Goal: Information Seeking & Learning: Learn about a topic

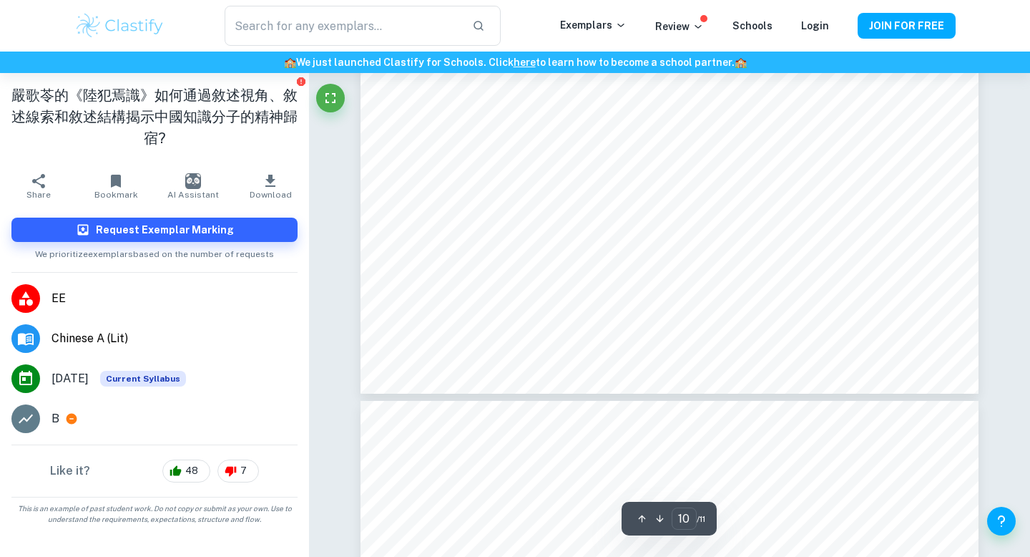
scroll to position [8801, 0]
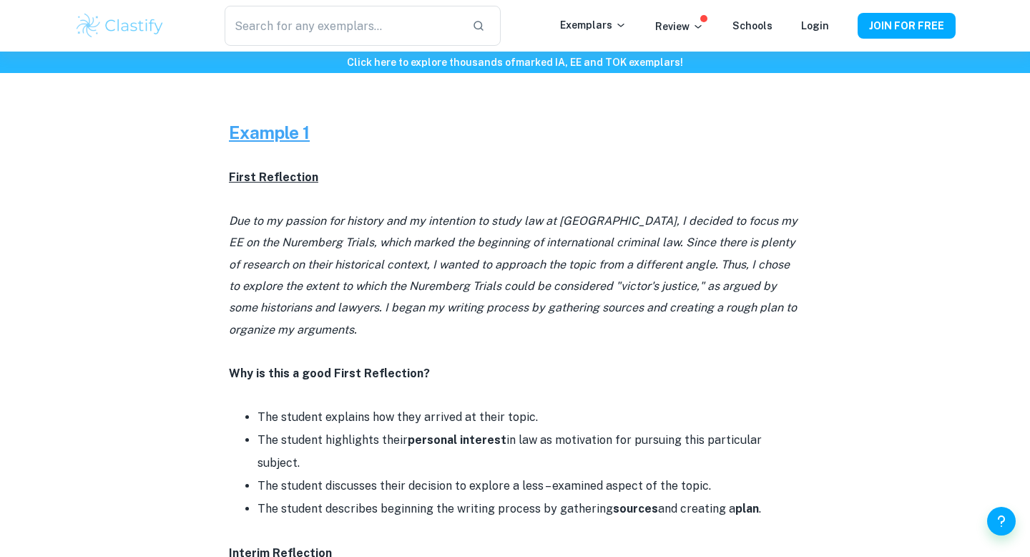
scroll to position [651, 0]
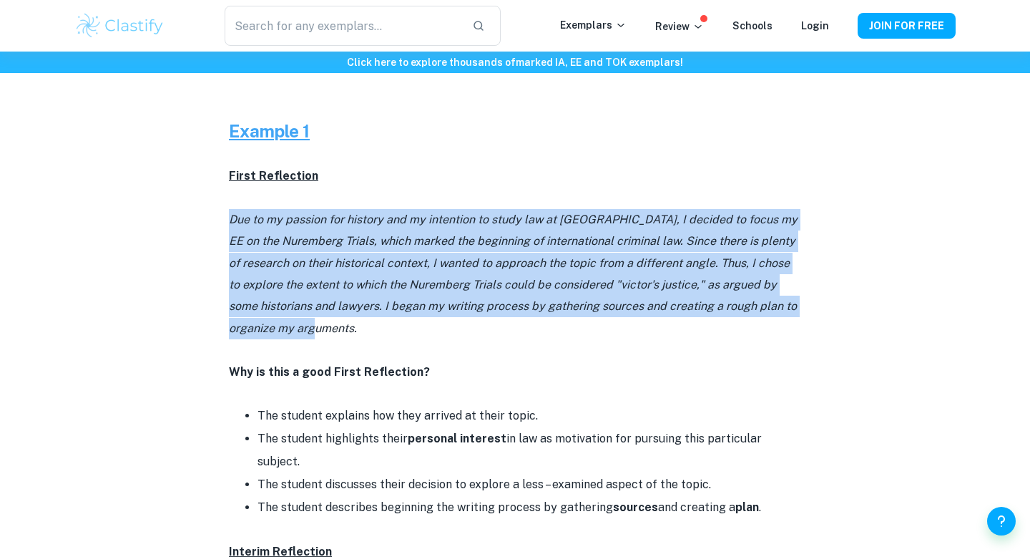
drag, startPoint x: 369, startPoint y: 331, endPoint x: 211, endPoint y: 225, distance: 189.7
copy icon "Due to my passion for history and my intention to study law at university, I de…"
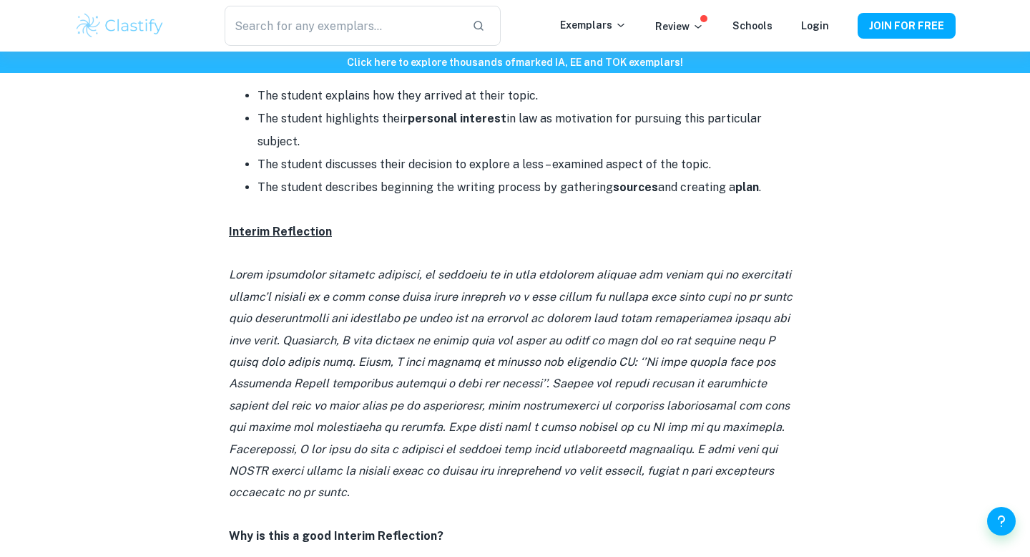
scroll to position [973, 0]
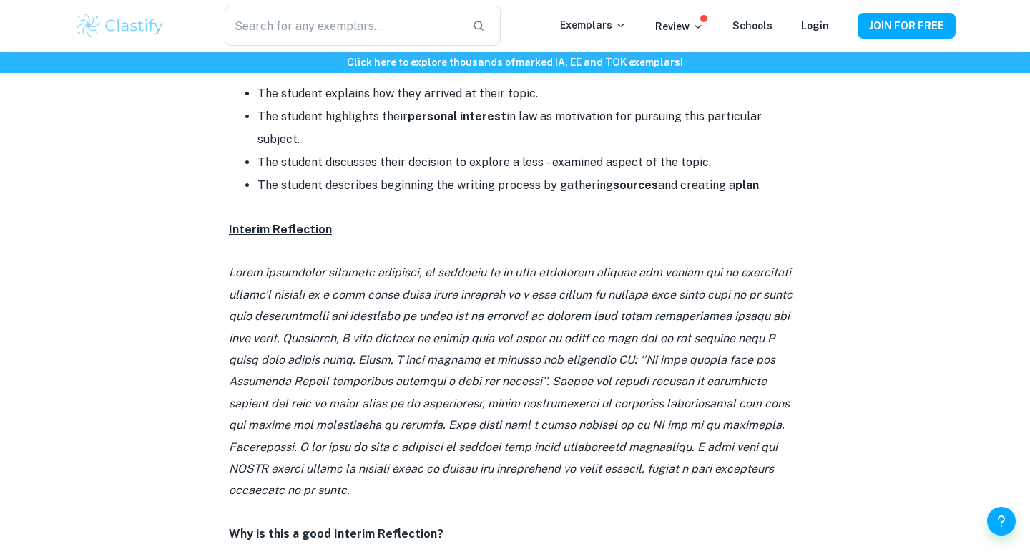
click at [377, 279] on p at bounding box center [515, 381] width 572 height 239
click at [391, 275] on icon at bounding box center [511, 380] width 564 height 231
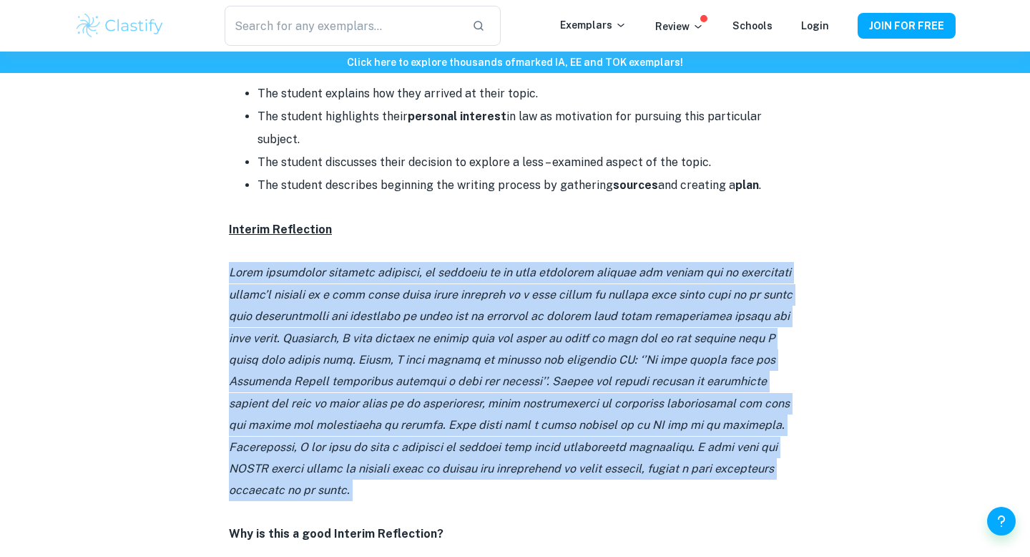
copy icon "After conducting thorough research, it occurred to me that assessing whether th…"
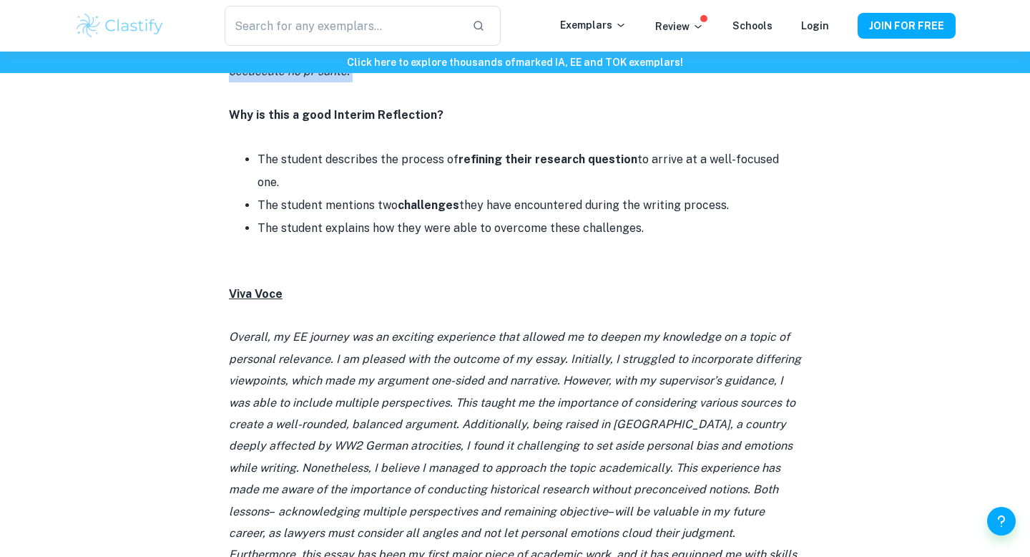
scroll to position [1444, 0]
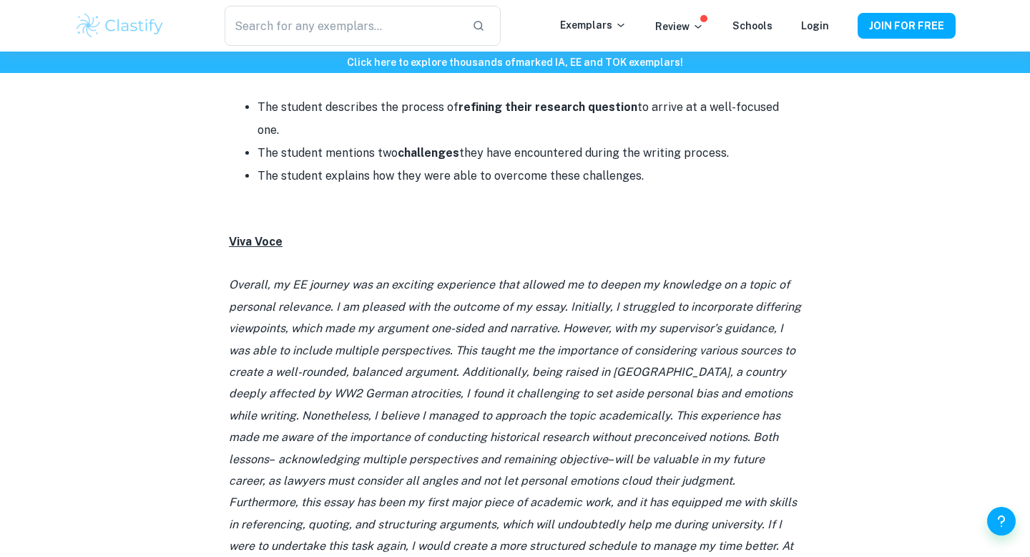
click at [404, 316] on p "Overall, my EE journey was an exciting experience that allowed me to deepen my …" at bounding box center [515, 437] width 572 height 326
click at [394, 299] on div at bounding box center [394, 299] width 0 height 0
click at [529, 304] on icon "Overall, my EE journey was an exciting experience that allowed me to deepen my …" at bounding box center [515, 371] width 572 height 187
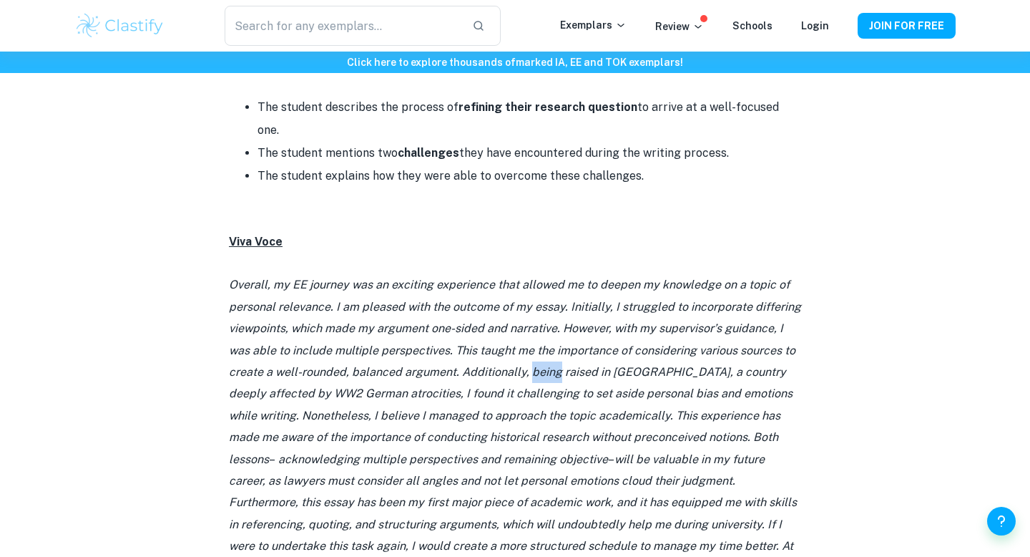
click at [529, 304] on icon "Overall, my EE journey was an exciting experience that allowed me to deepen my …" at bounding box center [515, 371] width 572 height 187
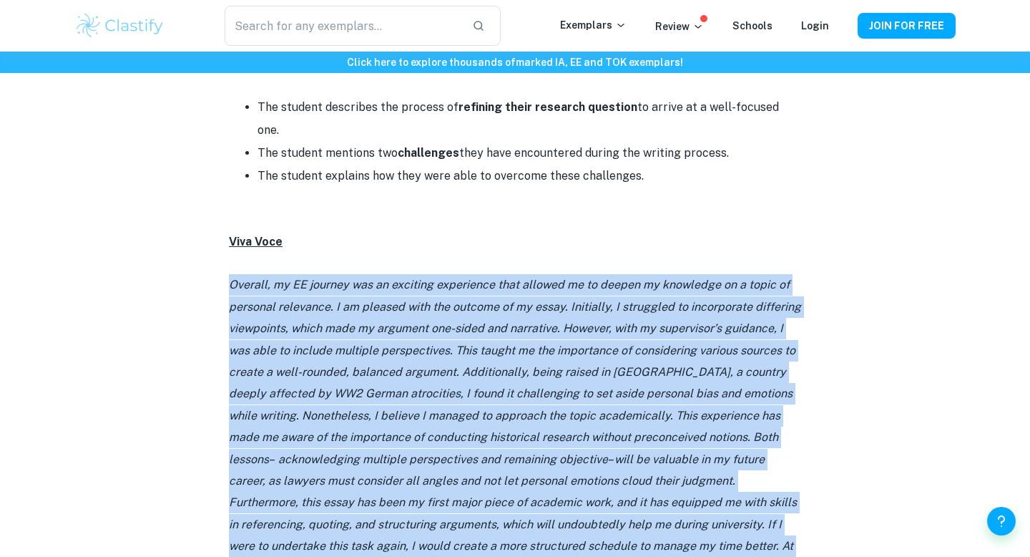
copy p "Overall, my EE journey was an exciting experience that allowed me to deepen my …"
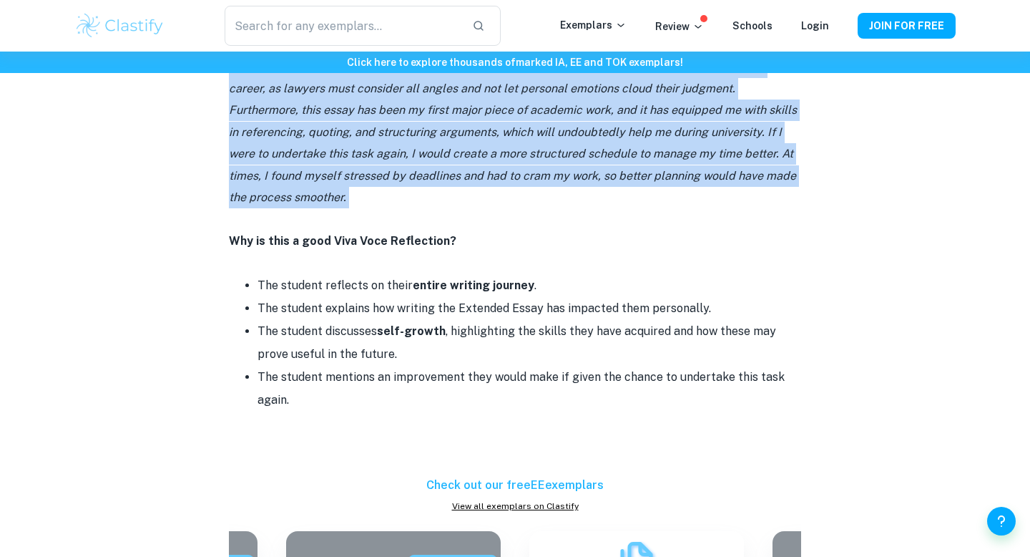
scroll to position [1830, 0]
